Goal: Task Accomplishment & Management: Complete application form

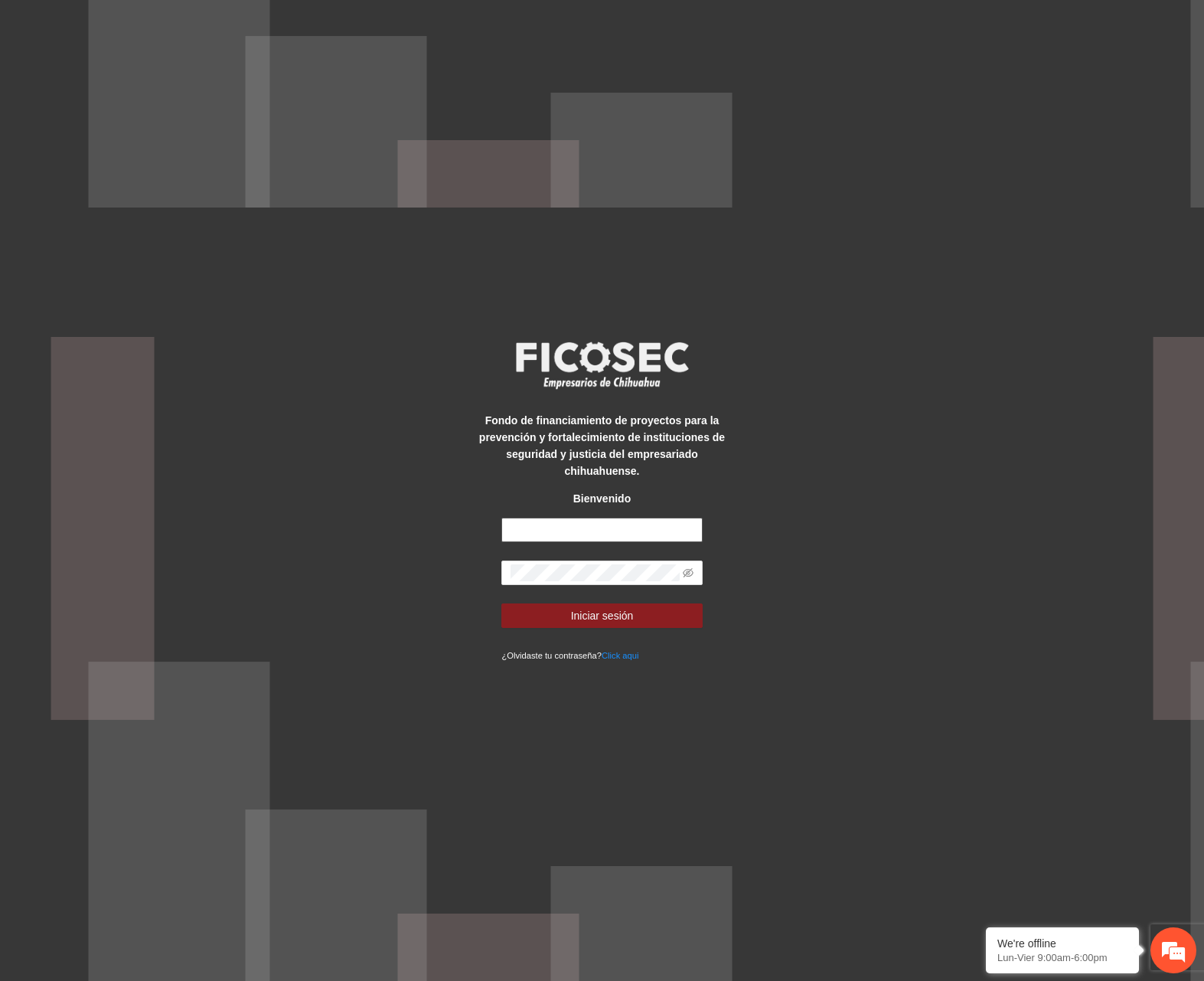
click at [587, 531] on input "text" at bounding box center [602, 529] width 201 height 24
type input "**********"
click at [501, 604] on button "Iniciar sesión" at bounding box center [602, 616] width 201 height 24
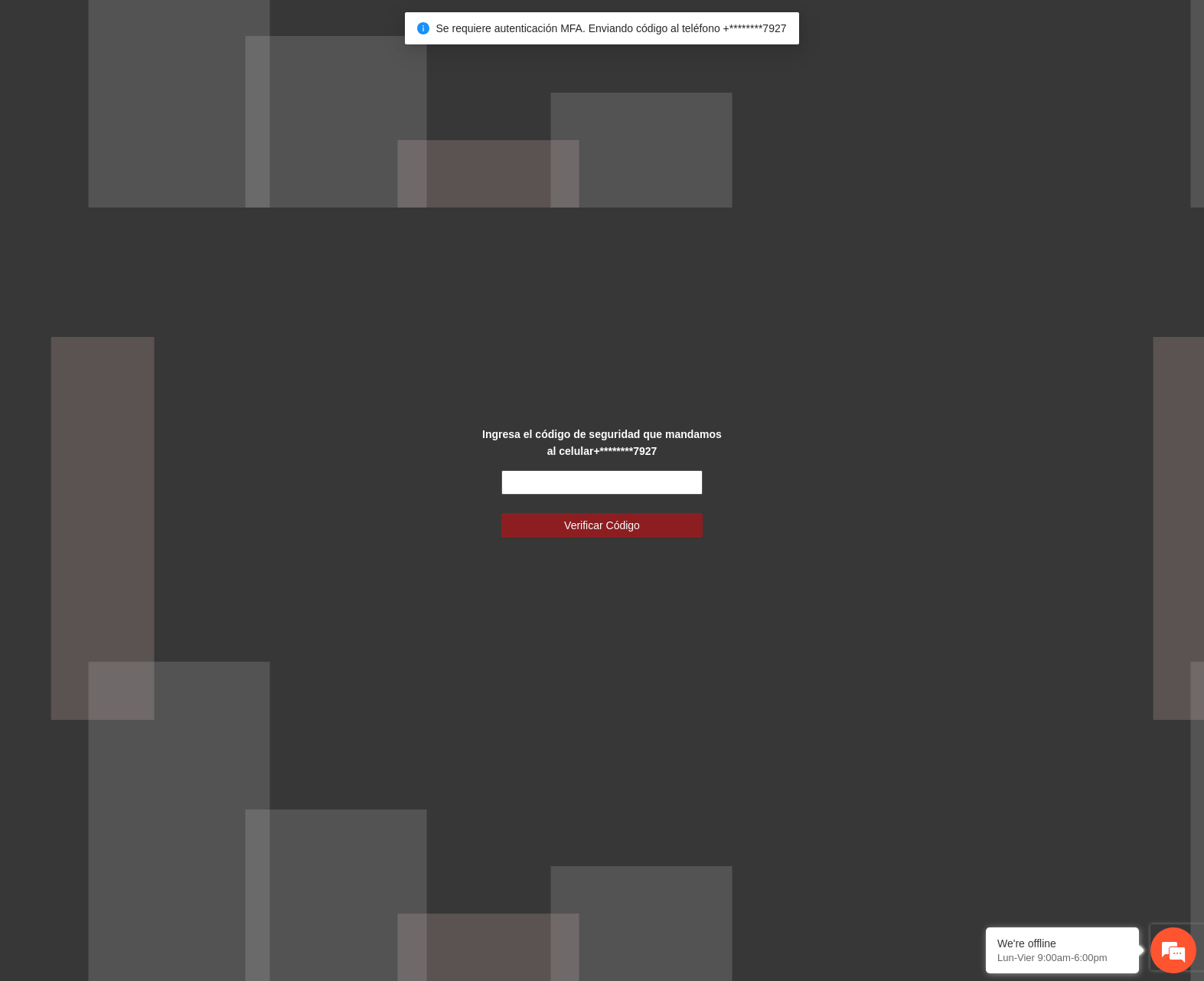
click at [625, 493] on input "text" at bounding box center [602, 483] width 201 height 24
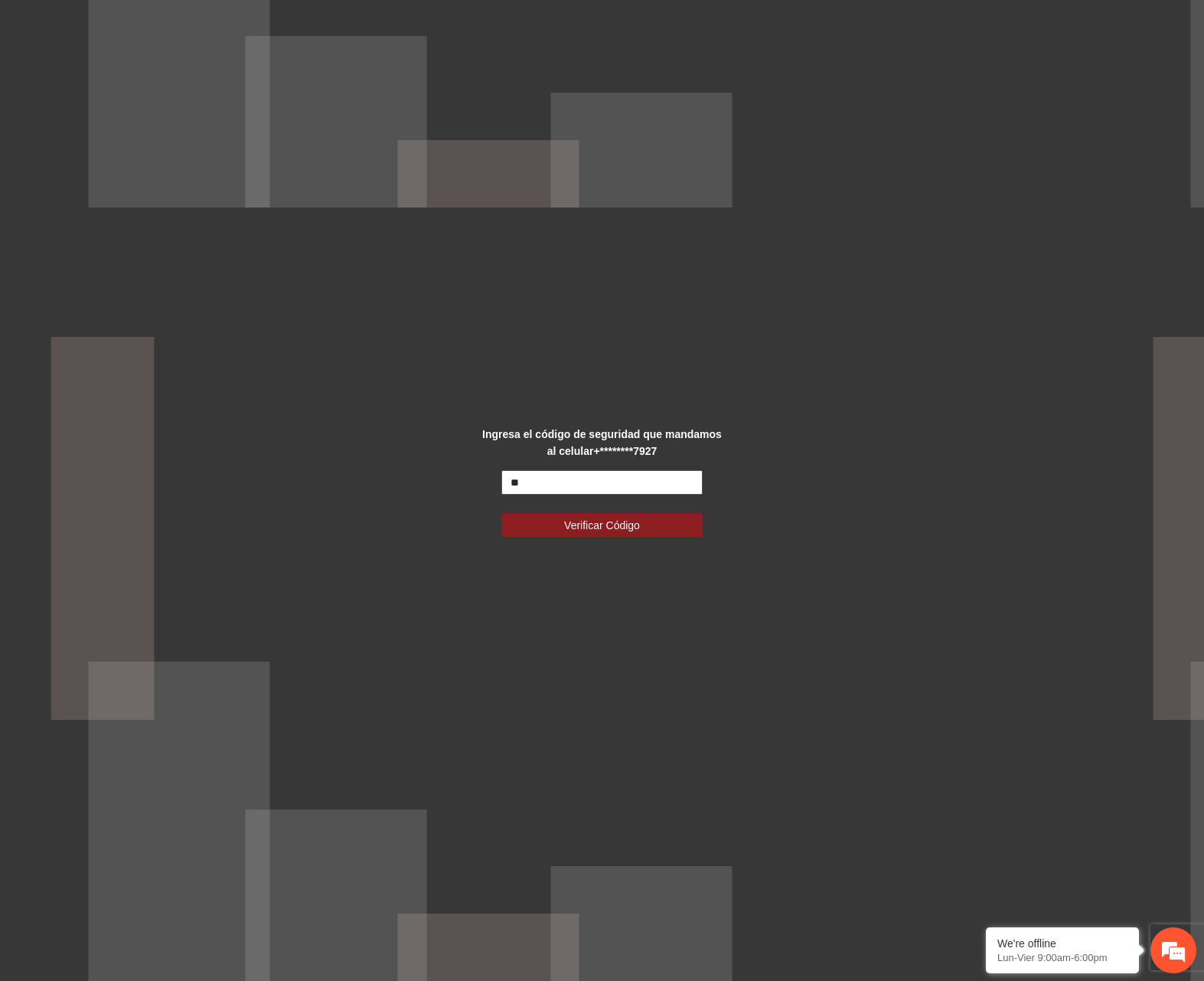
type input "*"
type input "******"
click at [501, 513] on button "Verificar Código" at bounding box center [602, 525] width 201 height 24
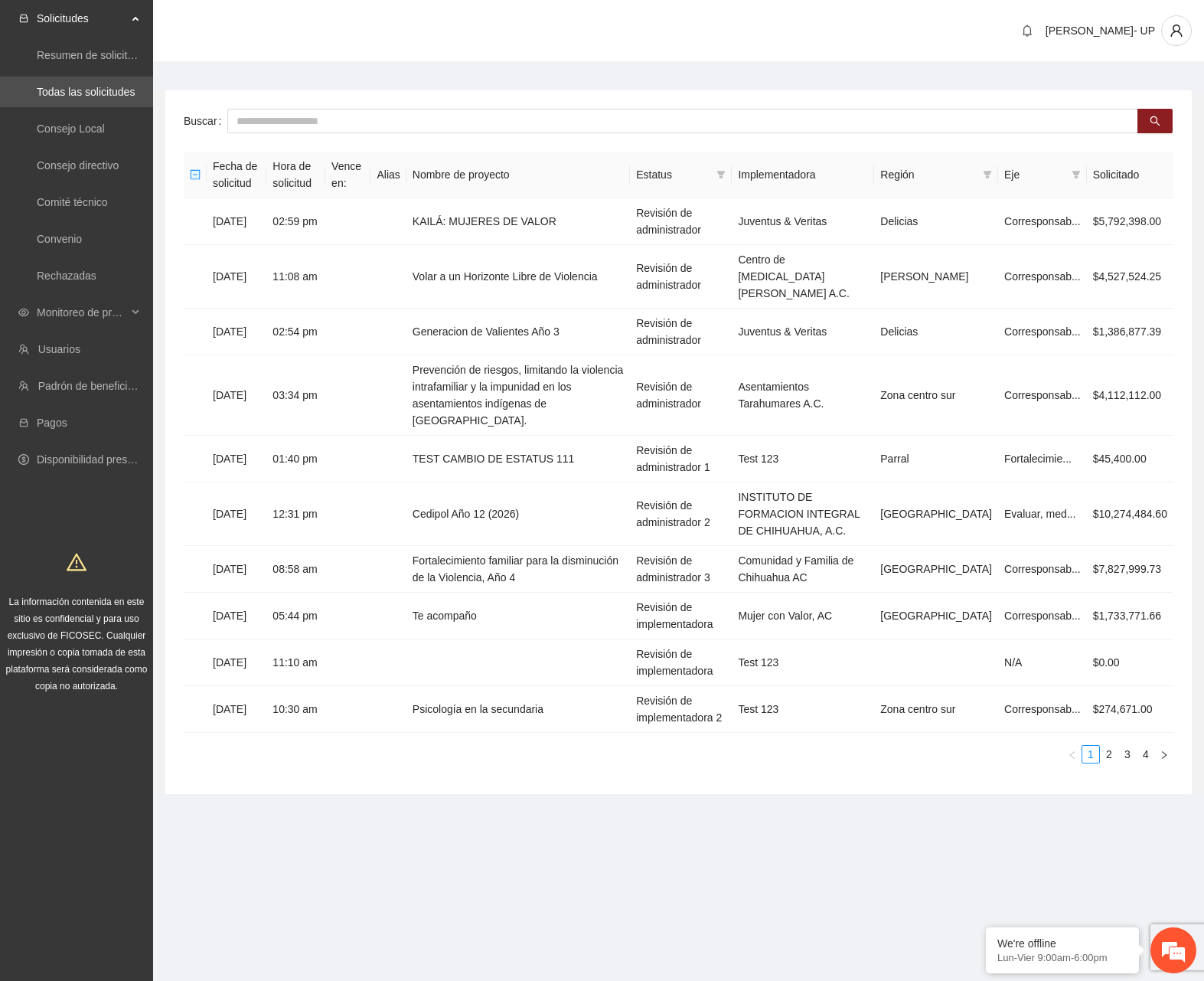
click at [728, 172] on span at bounding box center [721, 175] width 15 height 23
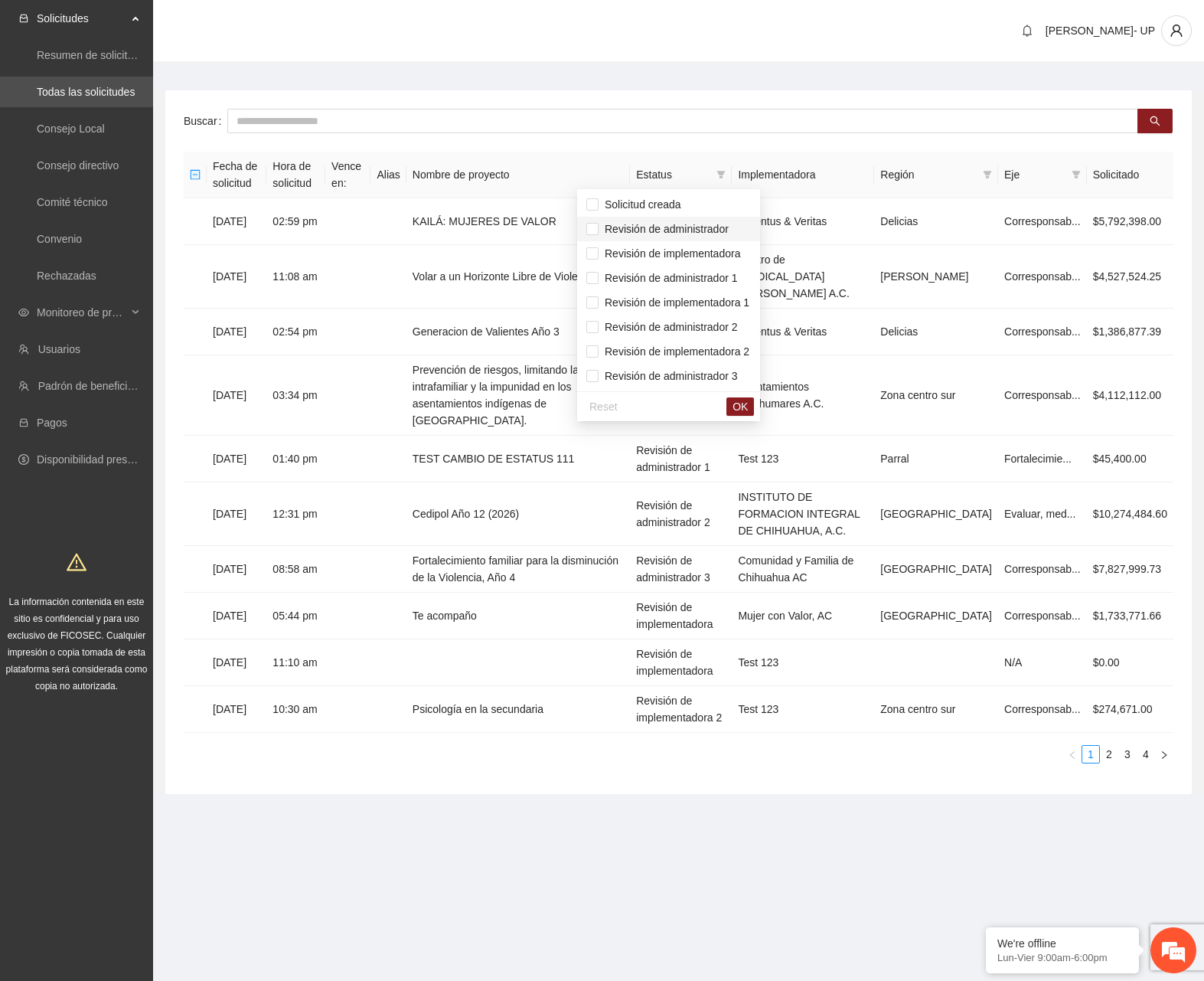
click at [728, 218] on li "Revisión de administrador" at bounding box center [668, 229] width 183 height 24
click at [730, 268] on li "Revisión de administrador 1" at bounding box center [668, 278] width 183 height 24
click at [736, 318] on span "Revisión de administrador 2" at bounding box center [668, 327] width 164 height 17
click at [739, 369] on span "Revisión de administrador 3" at bounding box center [668, 376] width 164 height 17
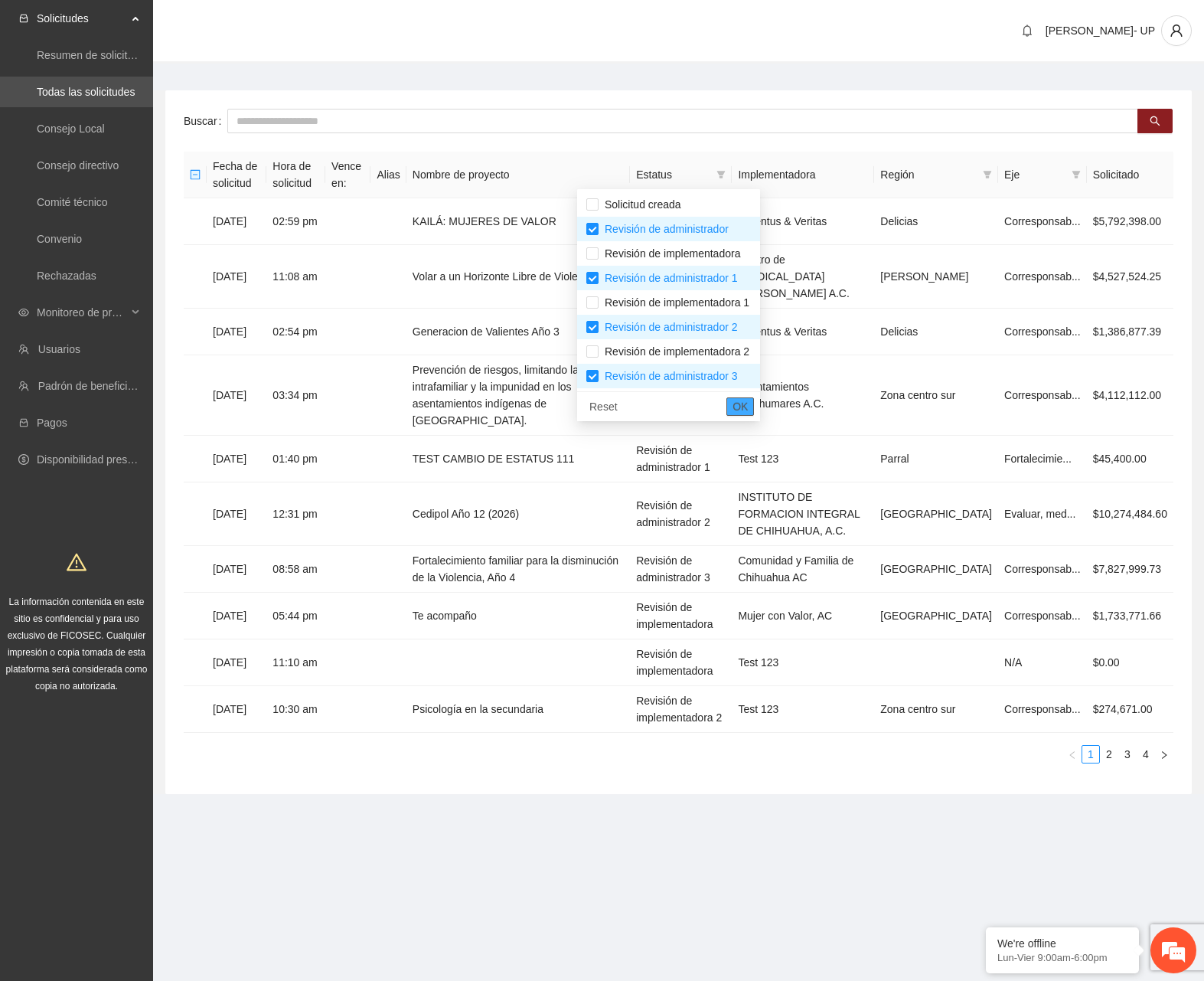
click at [748, 411] on span "OK" at bounding box center [739, 406] width 15 height 17
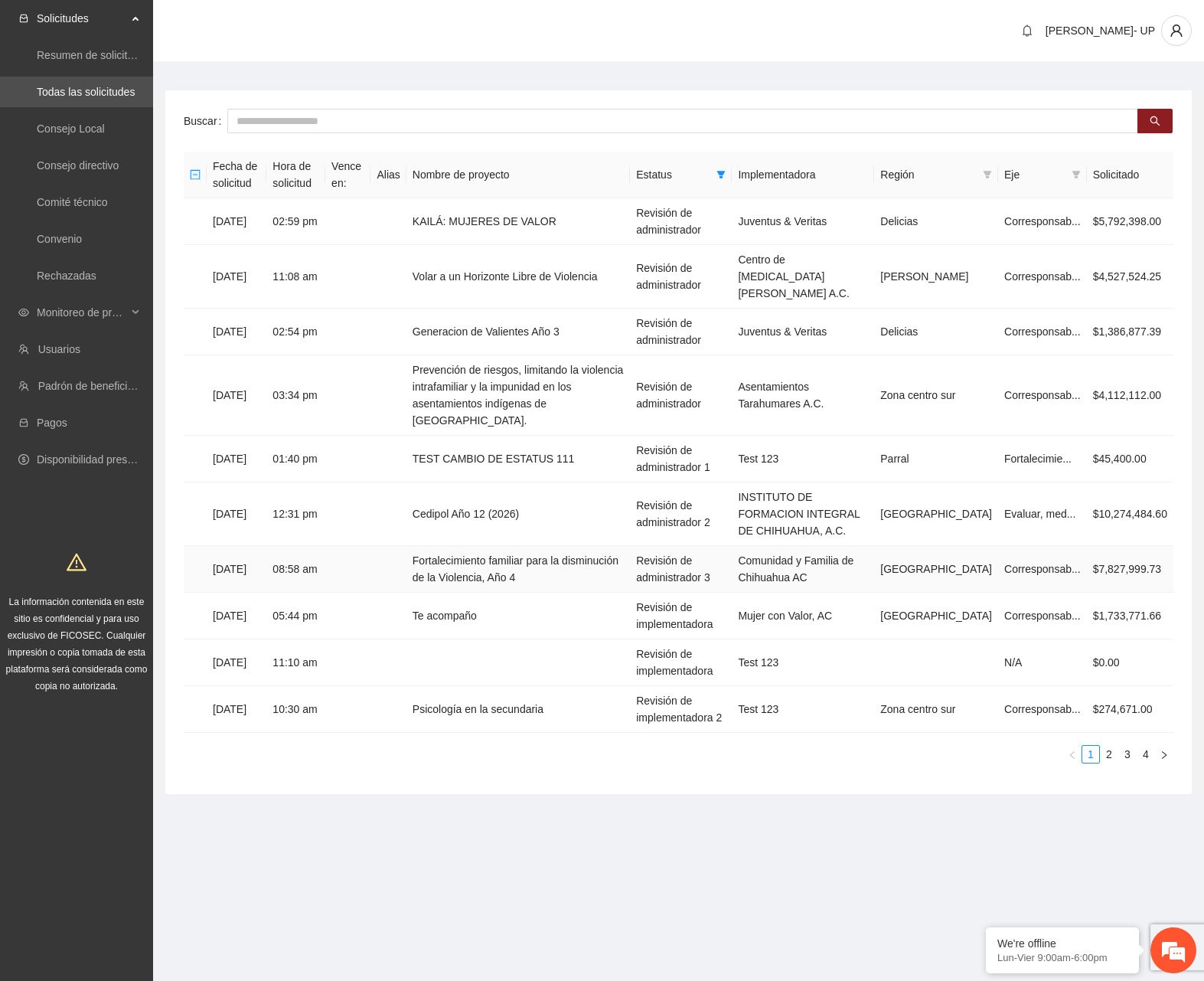
click at [606, 531] on tbody "10/10/2025 02:59 pm KAILÁ: MUJERES DE VALOR Revisión de administrador Juventus …" at bounding box center [678, 465] width 989 height 534
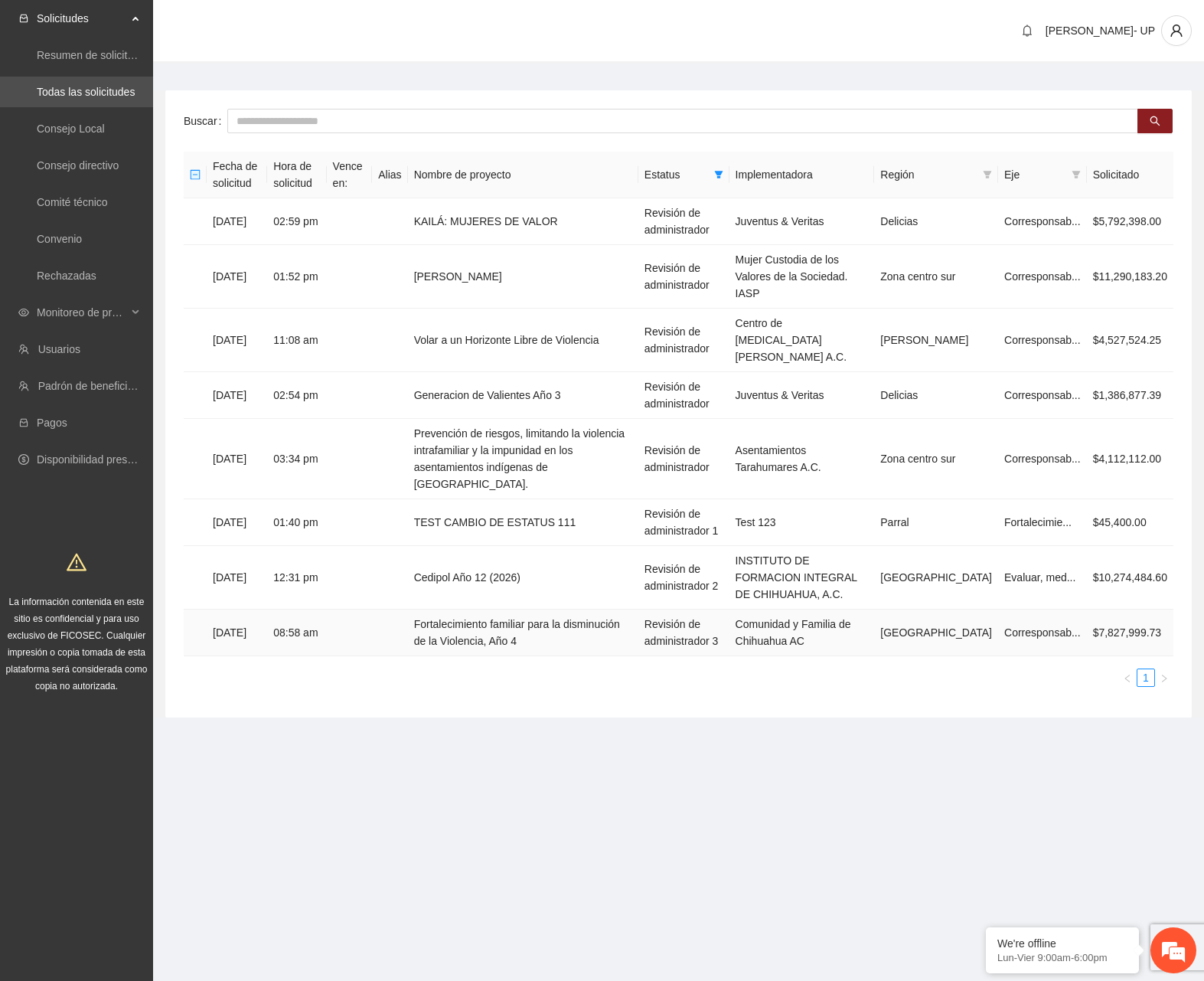
click at [562, 609] on td "Fortalecimiento familiar para la disminución de la Violencia, Año 4" at bounding box center [523, 633] width 230 height 47
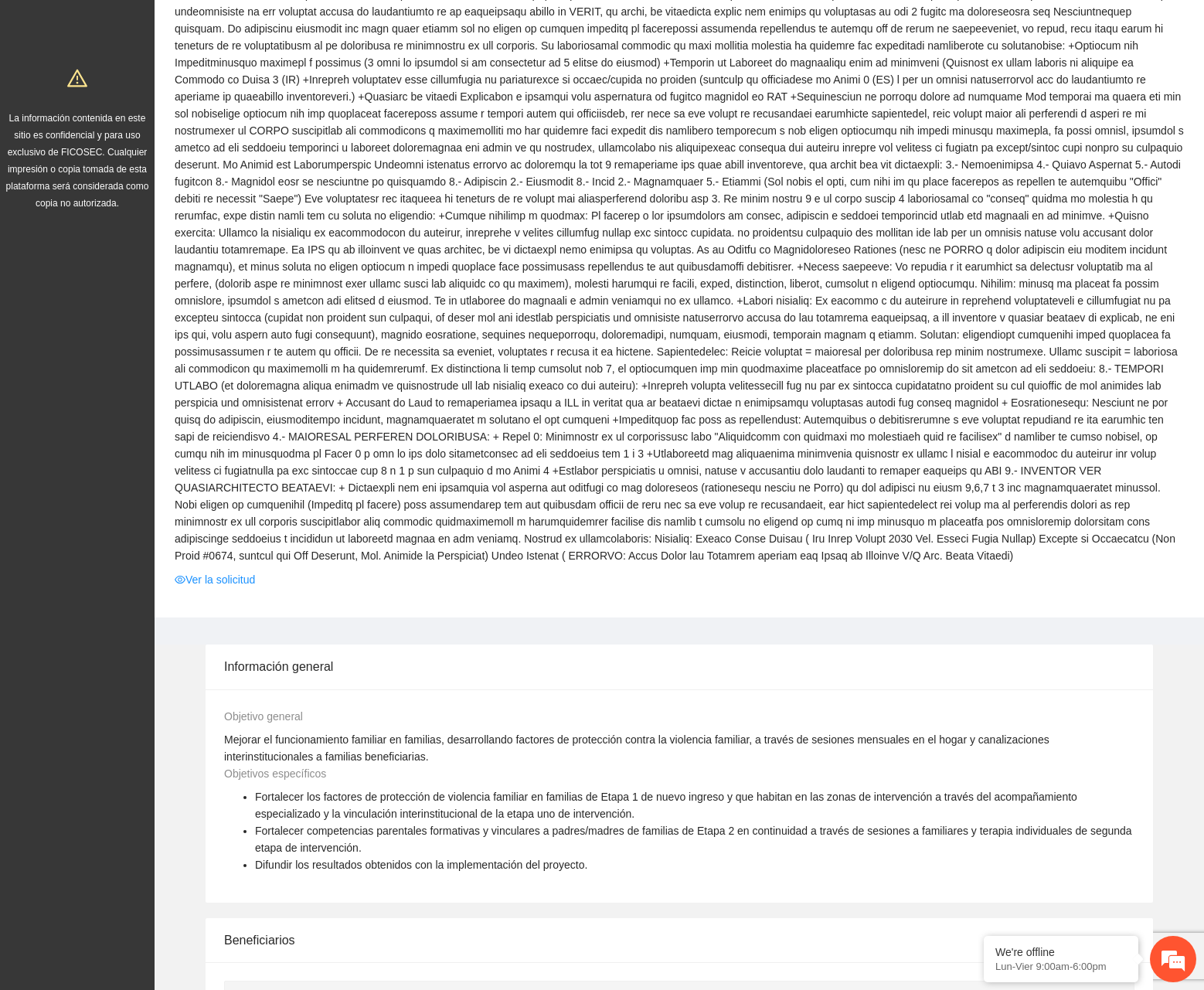
scroll to position [618, 0]
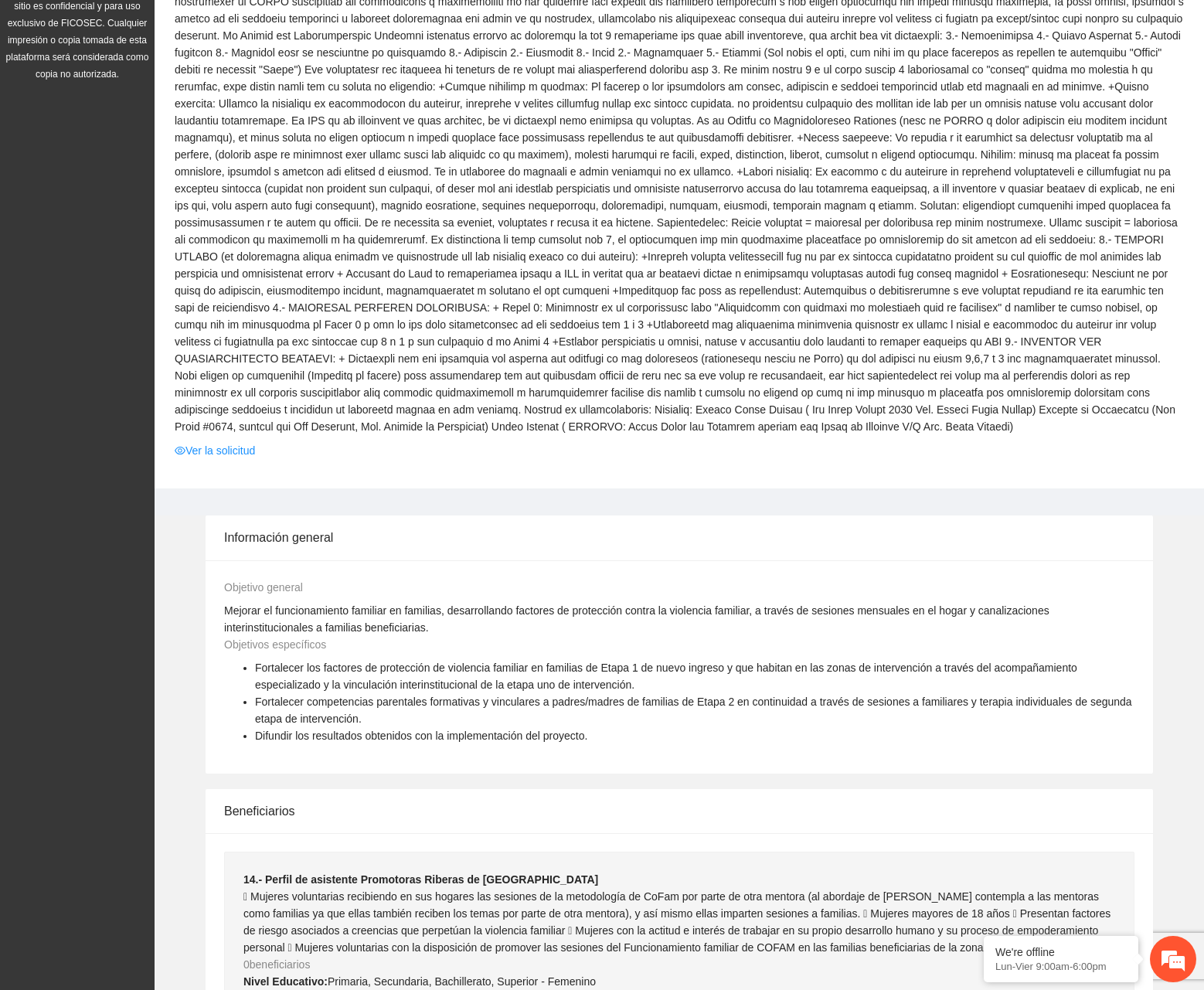
click at [241, 419] on td at bounding box center [678, 29] width 1011 height 823
click at [243, 441] on link "Ver la solicitud" at bounding box center [214, 450] width 81 height 17
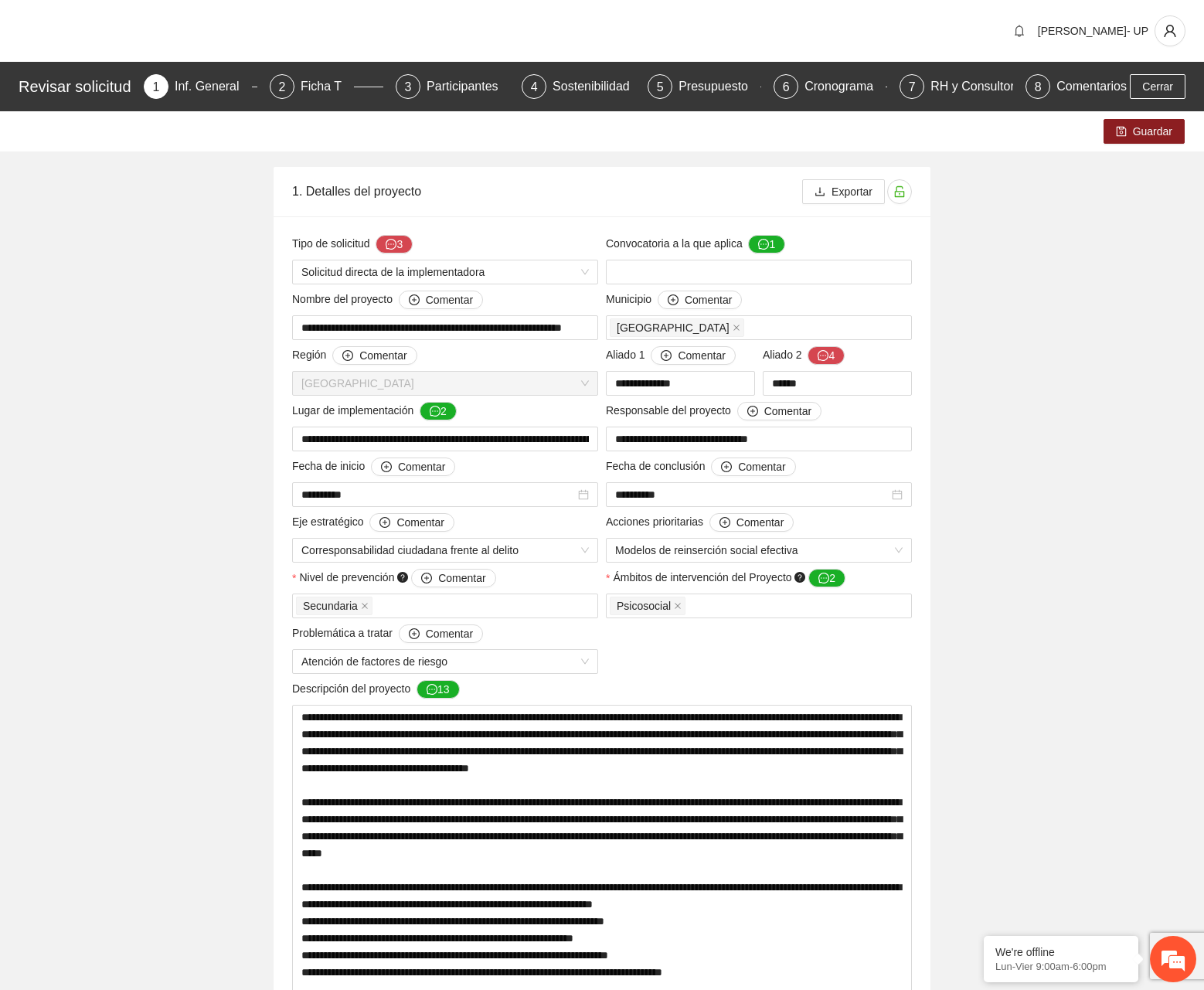
click at [712, 94] on div "Presupuesto" at bounding box center [719, 86] width 81 height 25
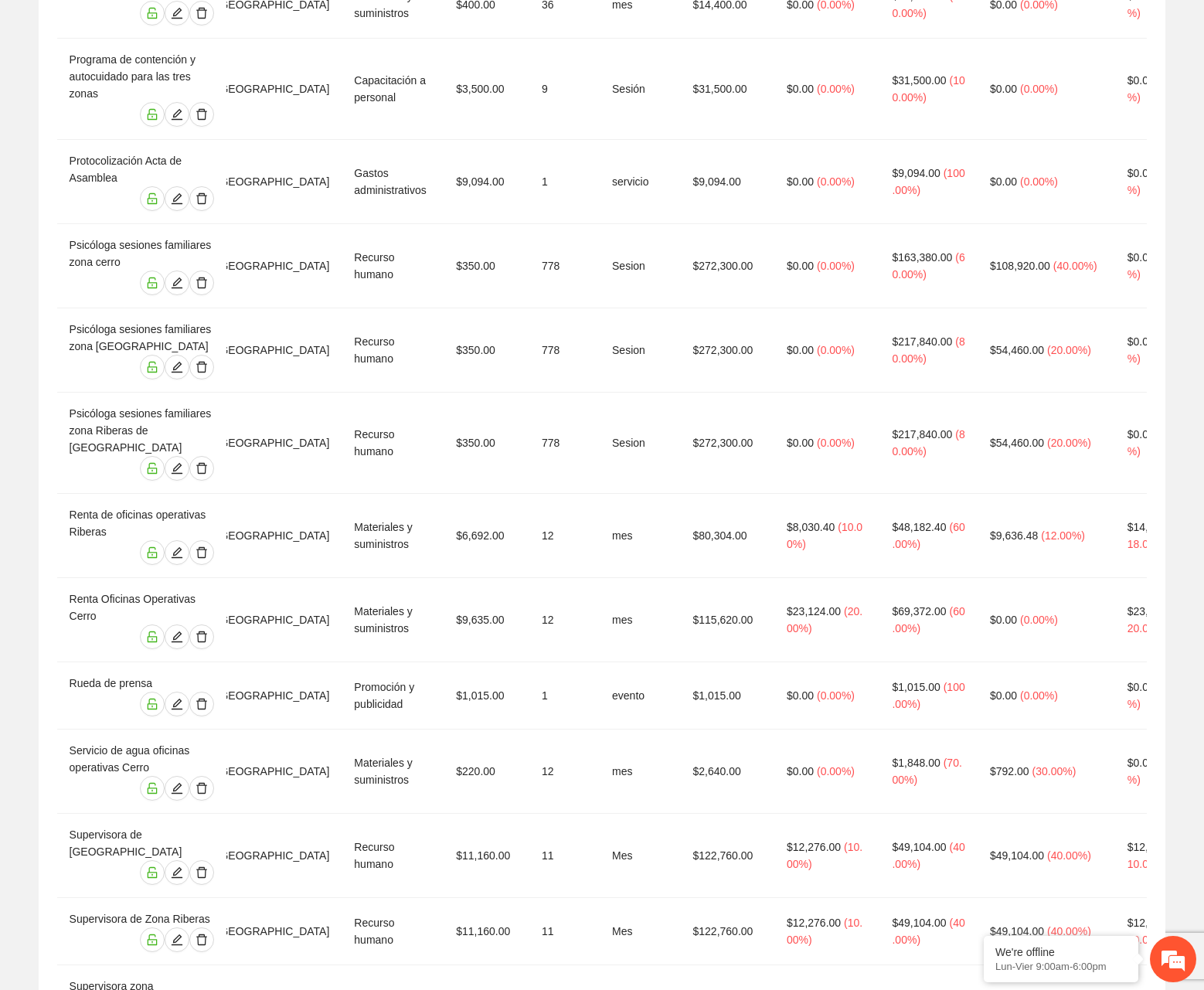
scroll to position [0, 107]
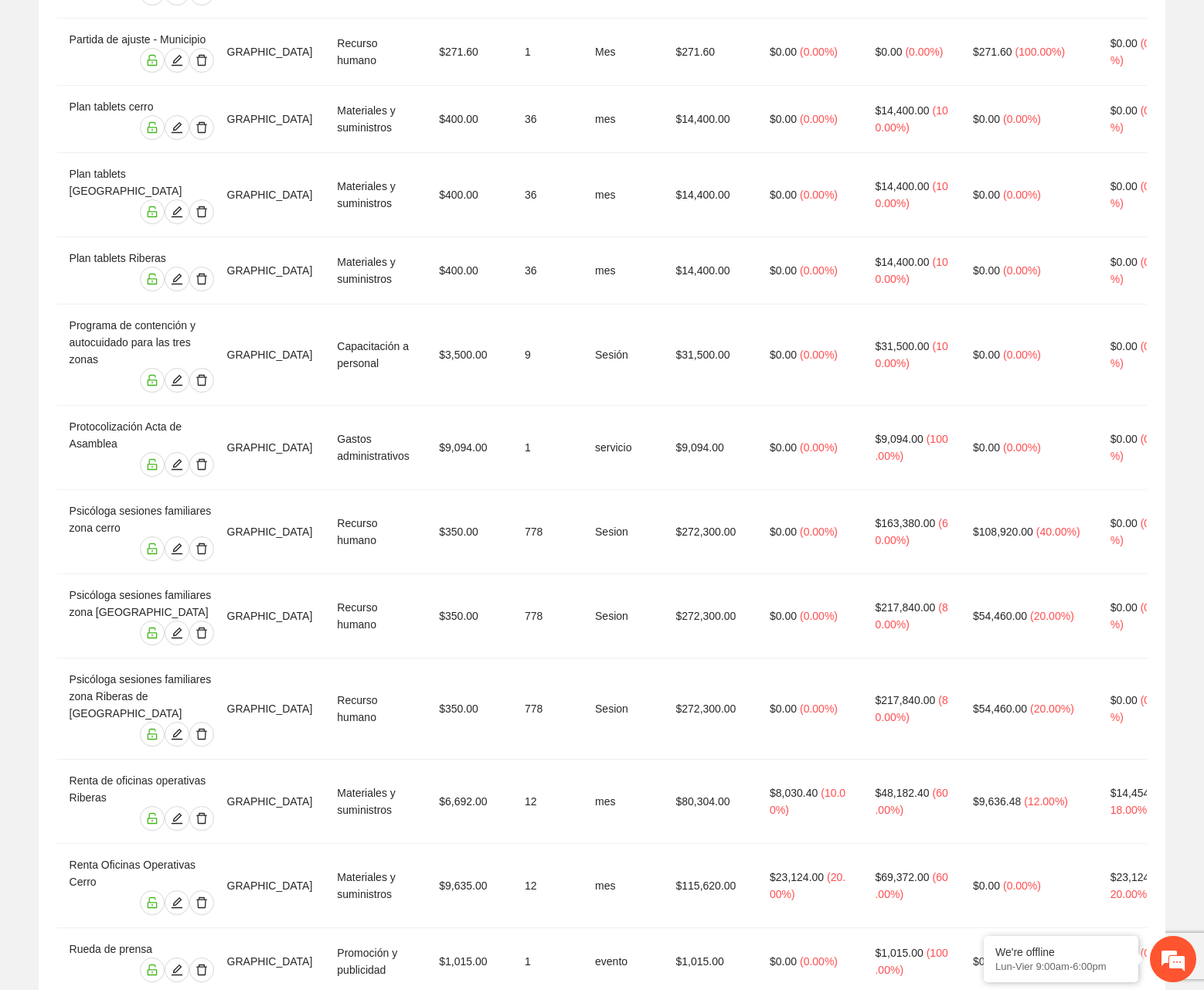
scroll to position [2611, 0]
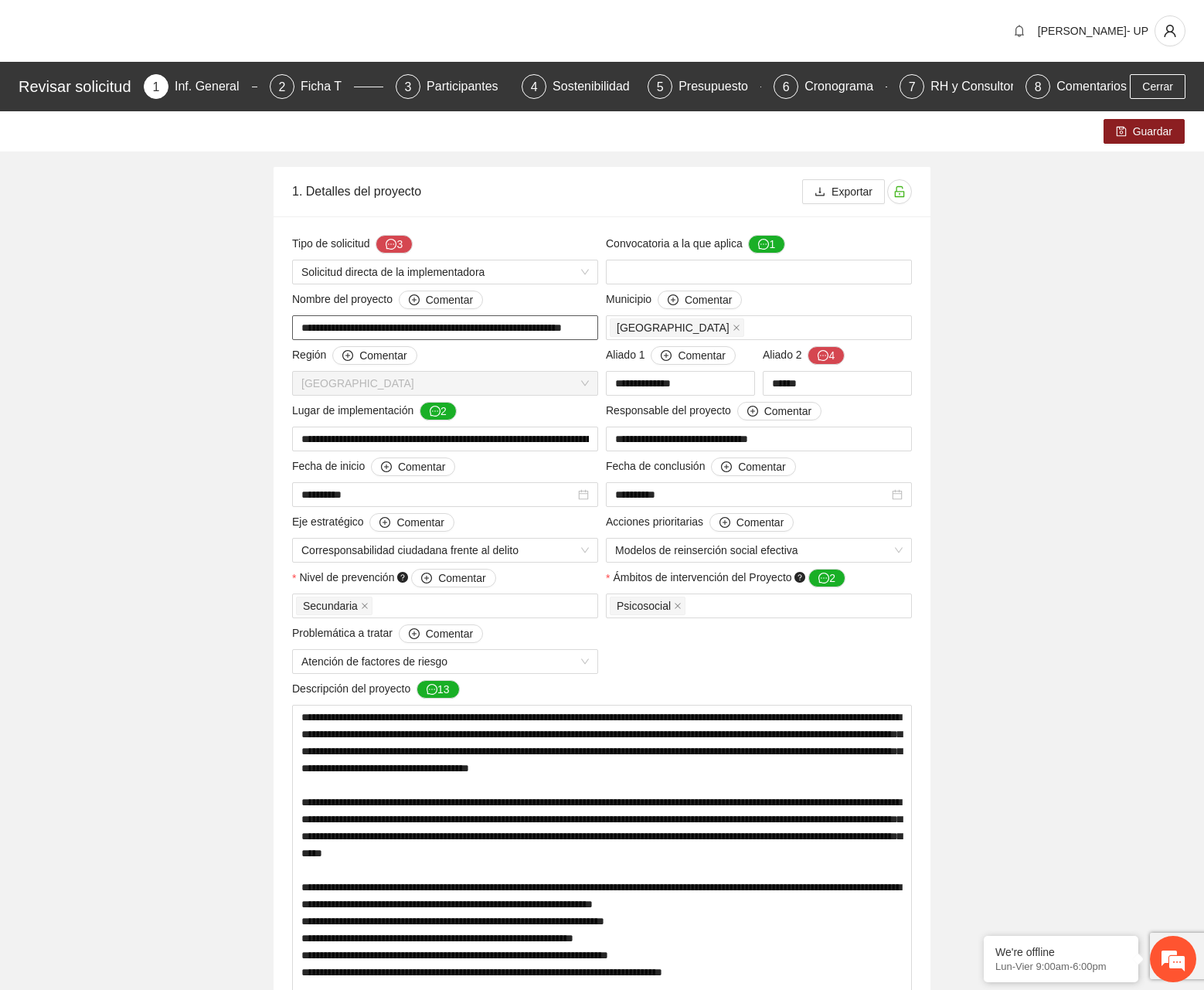
scroll to position [0, 27]
drag, startPoint x: 562, startPoint y: 333, endPoint x: 605, endPoint y: 341, distance: 43.7
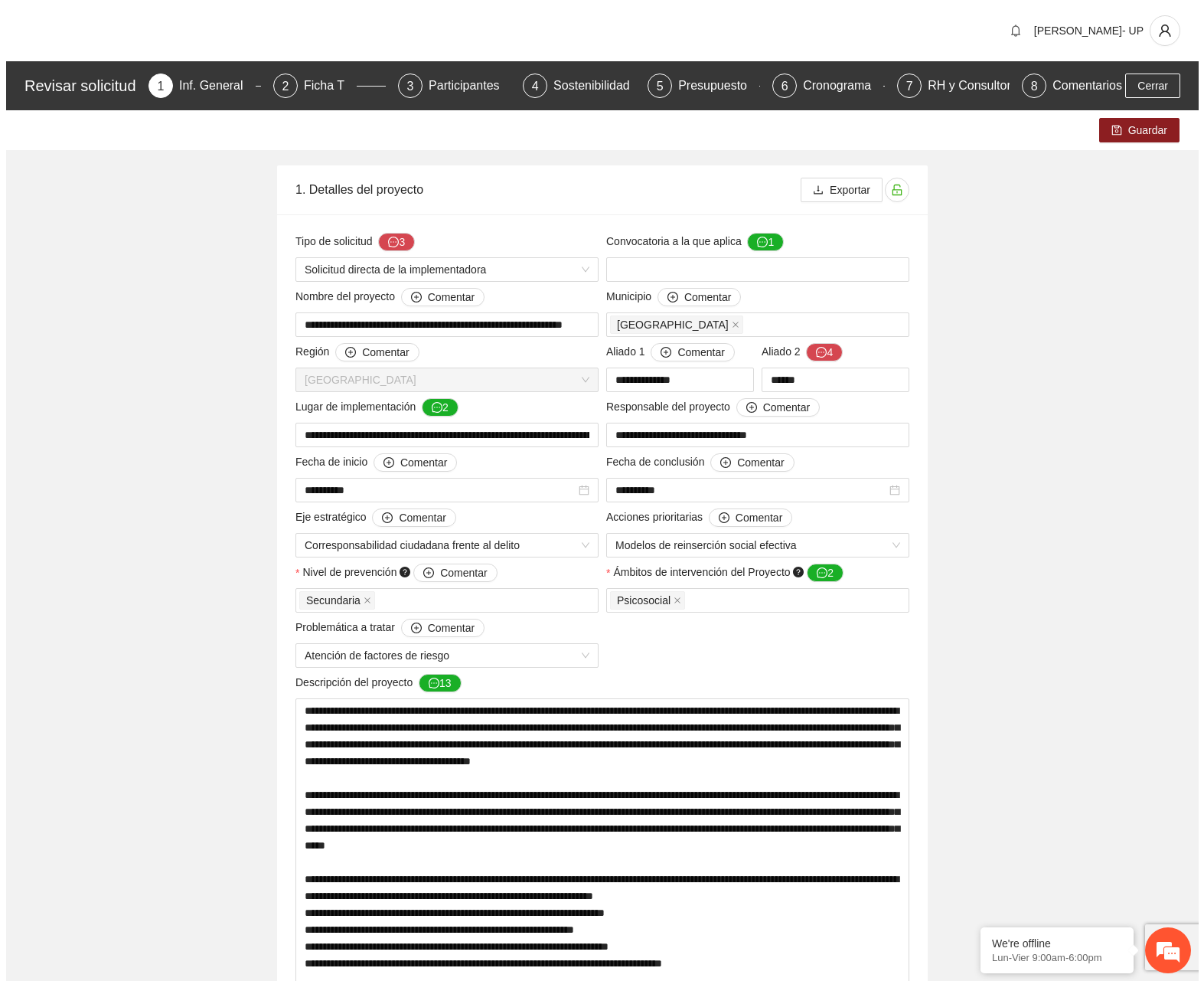
scroll to position [0, 0]
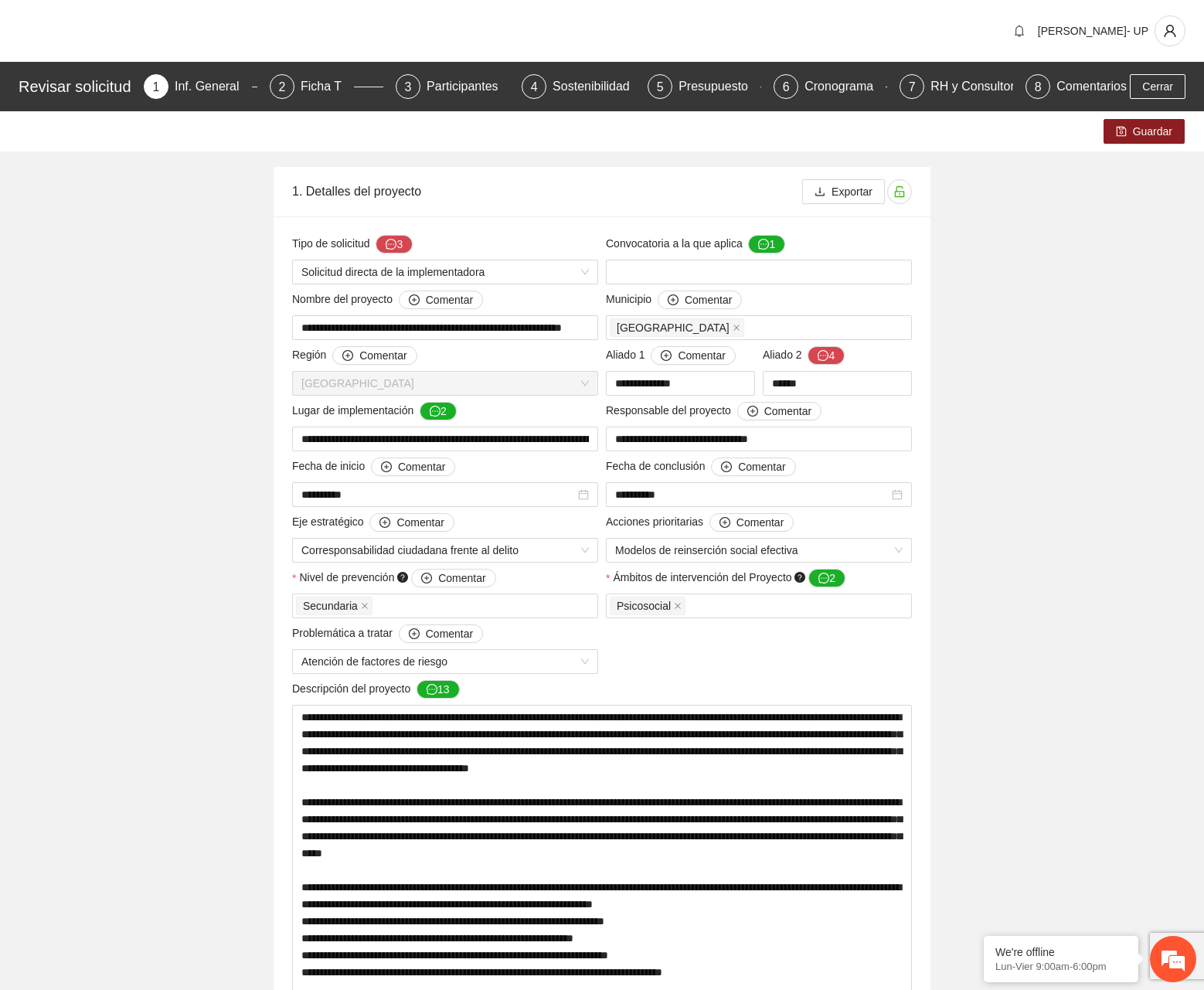
click at [1166, 81] on span "Cerrar" at bounding box center [1157, 86] width 31 height 17
